Goal: Complete application form: Complete application form

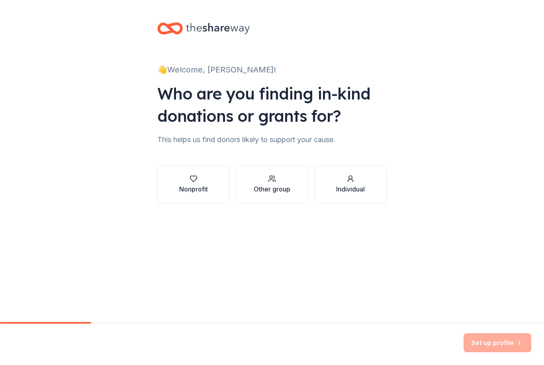
click at [197, 181] on div "button" at bounding box center [193, 179] width 29 height 8
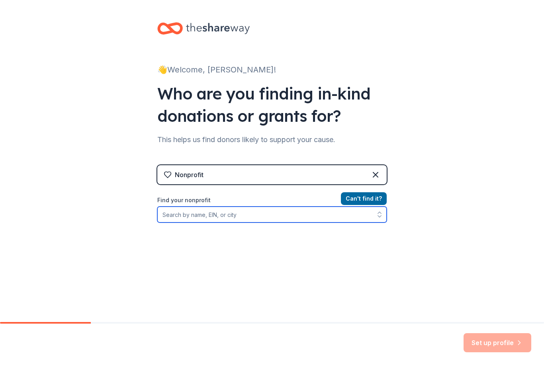
click at [255, 212] on input "Find your nonprofit" at bounding box center [271, 215] width 229 height 16
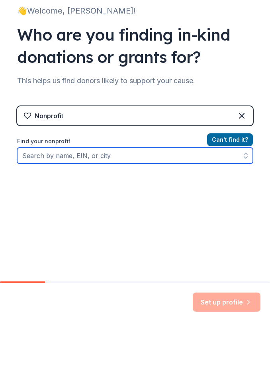
scroll to position [6, 0]
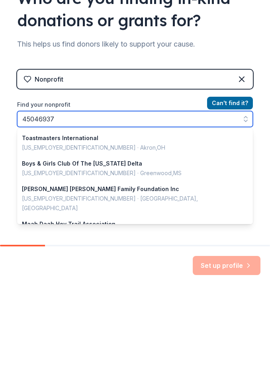
type input "450469376"
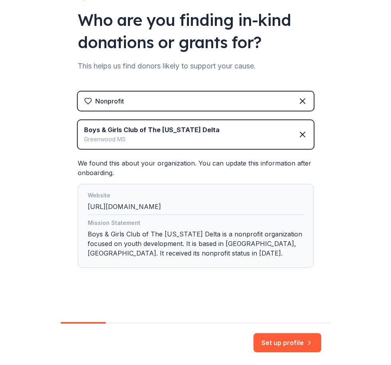
scroll to position [61, 0]
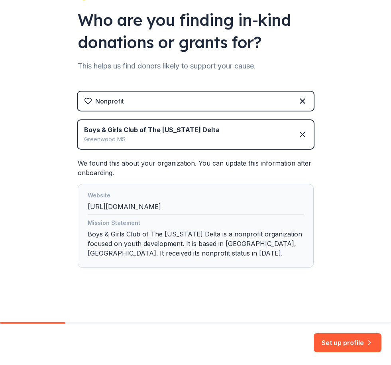
click at [356, 344] on button "Set up profile" at bounding box center [347, 342] width 68 height 19
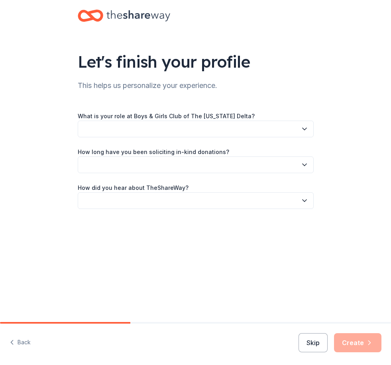
click at [99, 137] on button "button" at bounding box center [196, 129] width 236 height 17
click at [86, 169] on button "button" at bounding box center [196, 164] width 236 height 17
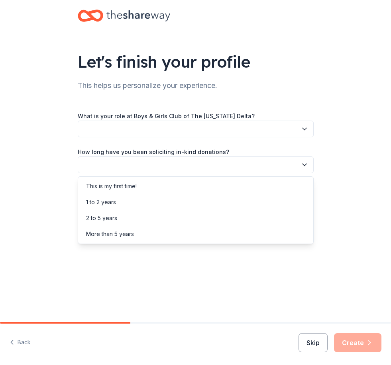
click at [92, 187] on div "This is my first time!" at bounding box center [111, 187] width 51 height 10
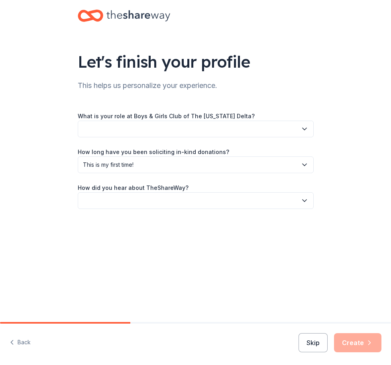
click at [92, 199] on button "button" at bounding box center [196, 200] width 236 height 17
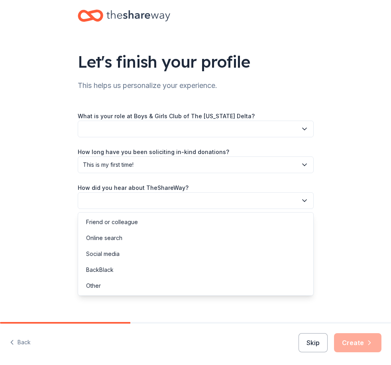
click at [94, 237] on div "Online search" at bounding box center [104, 238] width 36 height 10
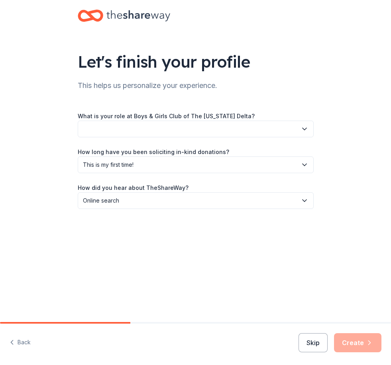
click at [92, 132] on button "button" at bounding box center [196, 129] width 236 height 17
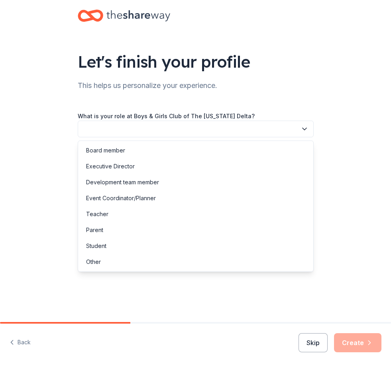
click at [88, 263] on div "Other" at bounding box center [93, 262] width 15 height 10
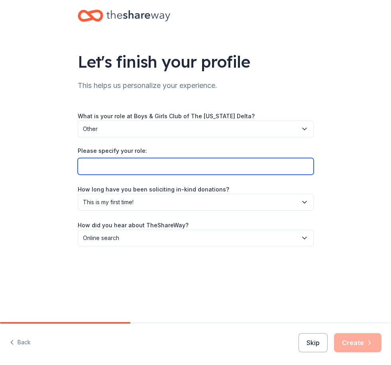
click at [90, 170] on input "Please specify your role:" at bounding box center [196, 166] width 236 height 17
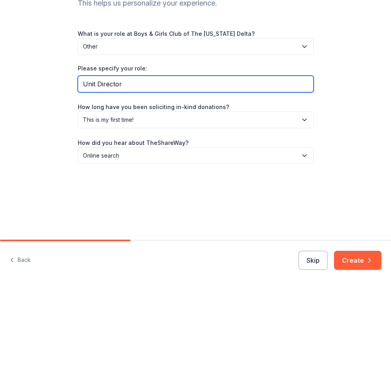
type input "Unit Director"
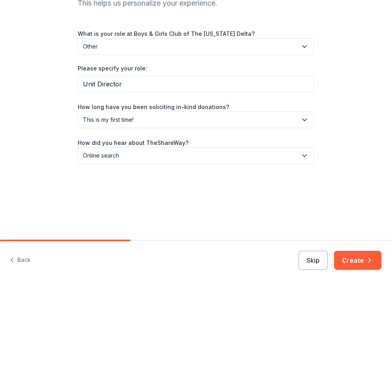
click at [33, 121] on div "Let's finish your profile This helps us personalize your experience. What is yo…" at bounding box center [195, 142] width 391 height 285
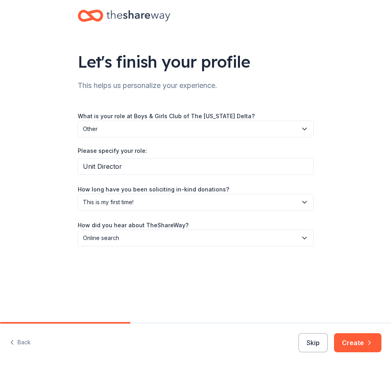
click at [358, 341] on button "Create" at bounding box center [357, 342] width 47 height 19
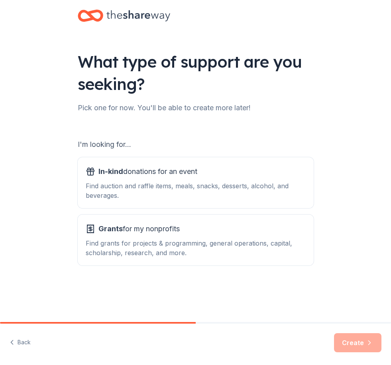
click at [204, 246] on div "Find grants for projects & programming, general operations, capital, scholarshi…" at bounding box center [196, 247] width 220 height 19
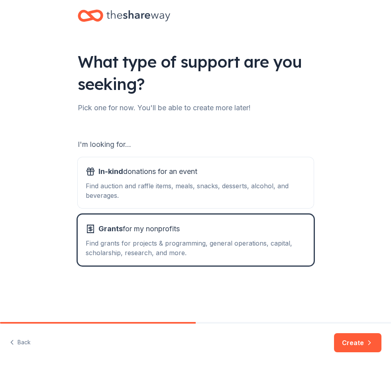
click at [354, 344] on button "Create" at bounding box center [357, 342] width 47 height 19
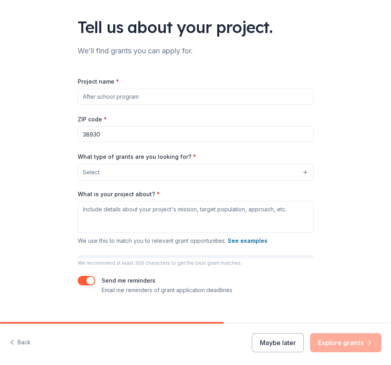
scroll to position [37, 0]
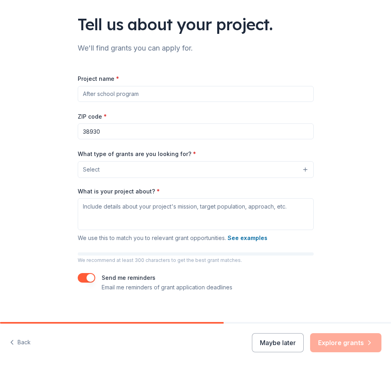
click at [86, 170] on span "Select" at bounding box center [91, 170] width 17 height 10
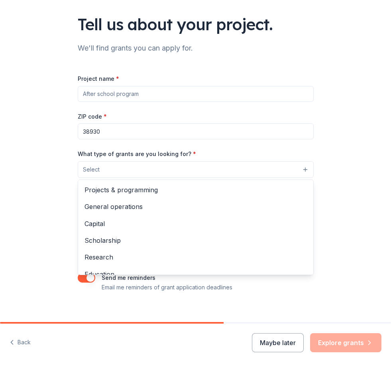
scroll to position [0, 0]
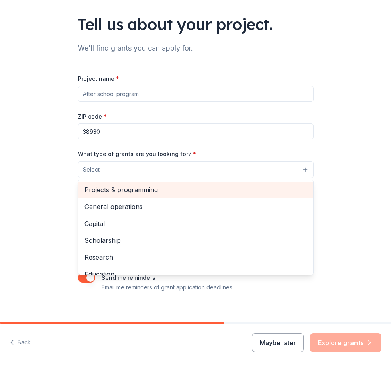
click at [100, 192] on span "Projects & programming" at bounding box center [195, 190] width 222 height 10
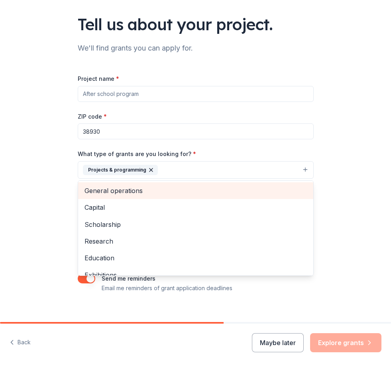
click at [91, 193] on span "General operations" at bounding box center [195, 191] width 222 height 10
click at [213, 171] on icon "button" at bounding box center [216, 170] width 6 height 6
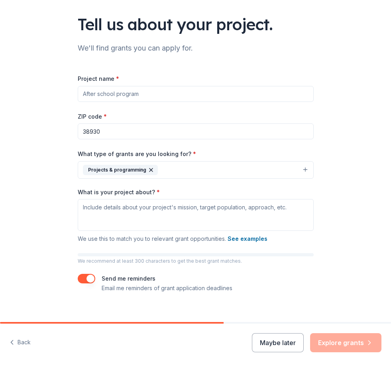
click at [146, 95] on input "Project name *" at bounding box center [196, 94] width 236 height 16
click at [142, 97] on input "Boys and Girls Club" at bounding box center [196, 94] width 236 height 16
type input "Boys and Girls Club Grenada Unit"
click at [37, 118] on div "Tell us about your project. We'll find grants you can apply for. Project name *…" at bounding box center [195, 147] width 391 height 369
click at [114, 135] on input "38930" at bounding box center [196, 131] width 236 height 16
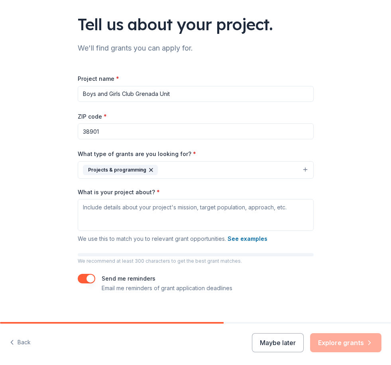
type input "38901"
click at [39, 132] on div "Tell us about your project. We'll find grants you can apply for. Project name *…" at bounding box center [195, 147] width 391 height 369
click at [183, 88] on input "Boys and Girls Club Grenada Unit" at bounding box center [196, 94] width 236 height 16
click at [188, 93] on input "Boys and Girls Club Grenada Unit" at bounding box center [196, 94] width 236 height 16
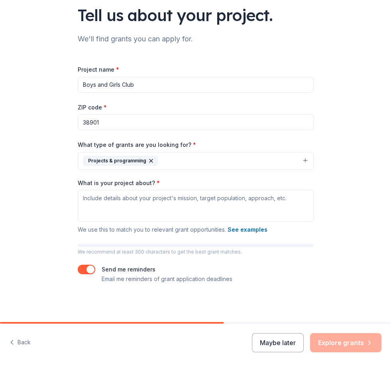
scroll to position [47, 0]
type input "Boys and Girls Club"
click at [184, 164] on button "Projects & programming" at bounding box center [196, 161] width 236 height 18
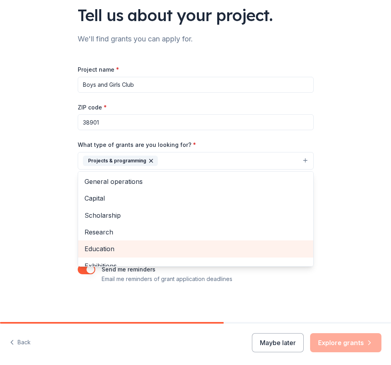
click at [88, 249] on span "Education" at bounding box center [195, 249] width 222 height 10
click at [89, 249] on span "Exhibitions" at bounding box center [195, 249] width 222 height 10
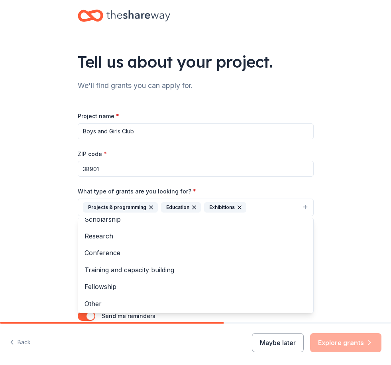
scroll to position [42, 0]
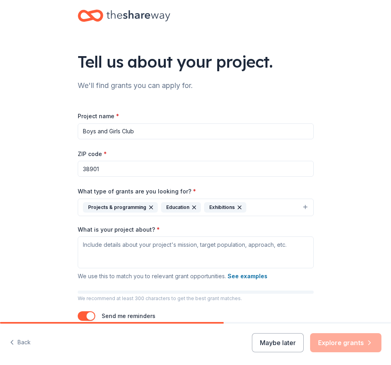
click at [235, 281] on button "See examples" at bounding box center [247, 277] width 40 height 10
